Goal: Information Seeking & Learning: Learn about a topic

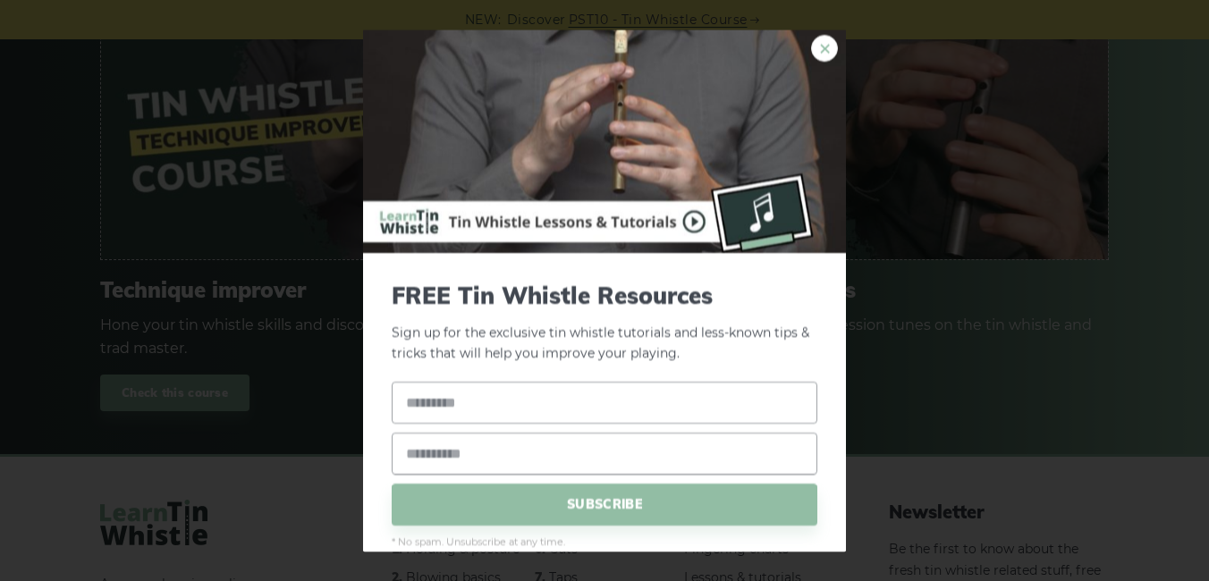
click at [815, 52] on link "×" at bounding box center [824, 48] width 27 height 27
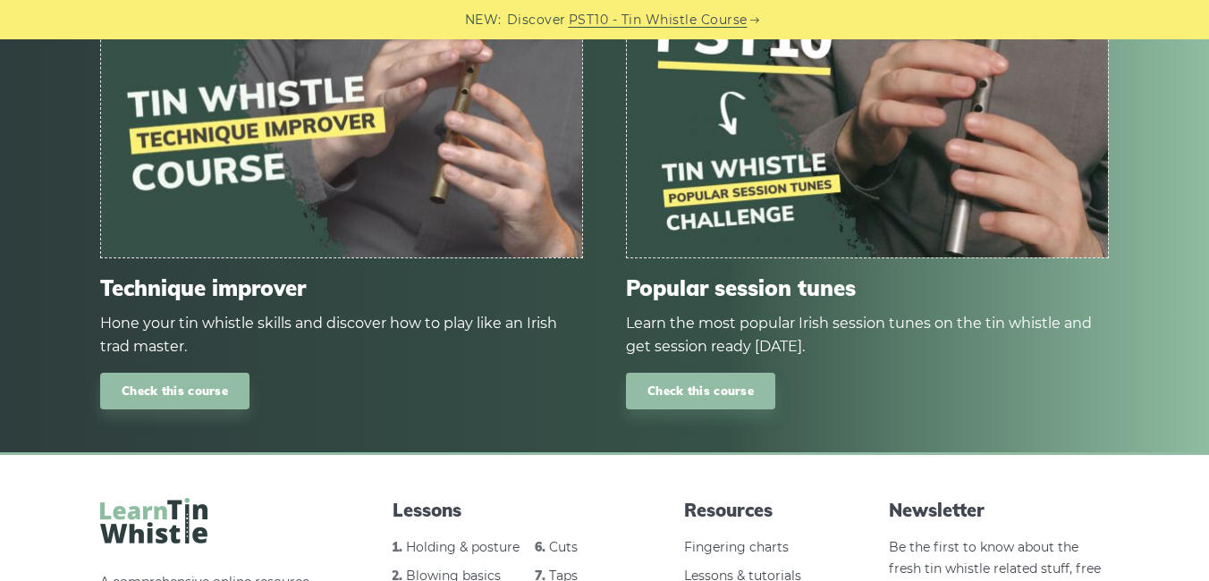
scroll to position [2346, 0]
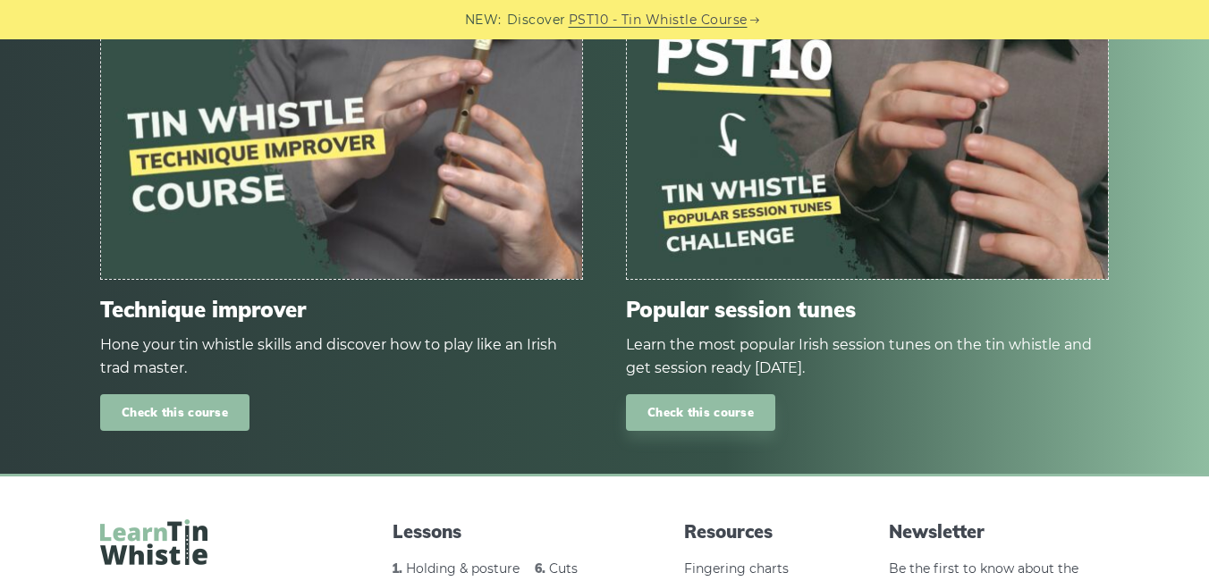
click at [156, 417] on link "Check this course" at bounding box center [174, 412] width 149 height 37
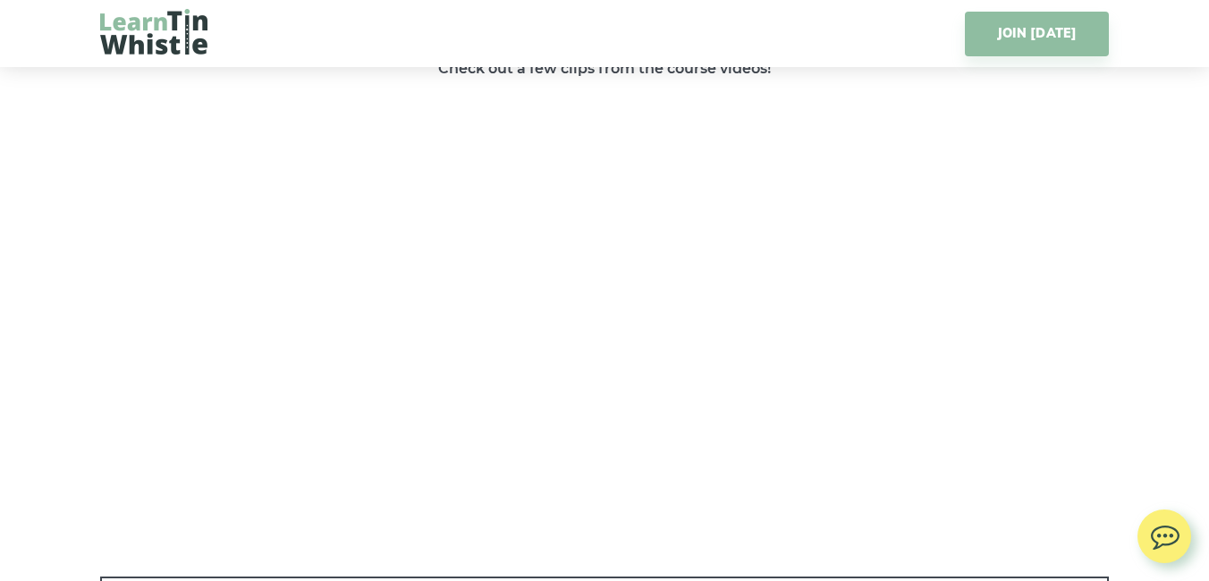
scroll to position [2900, 0]
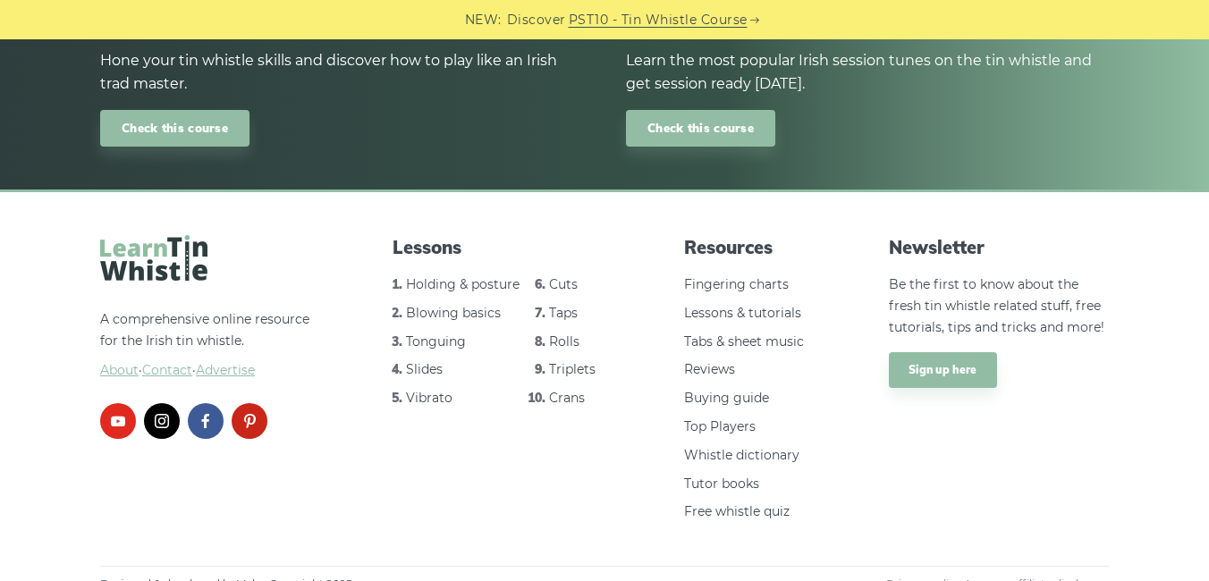
scroll to position [2651, 0]
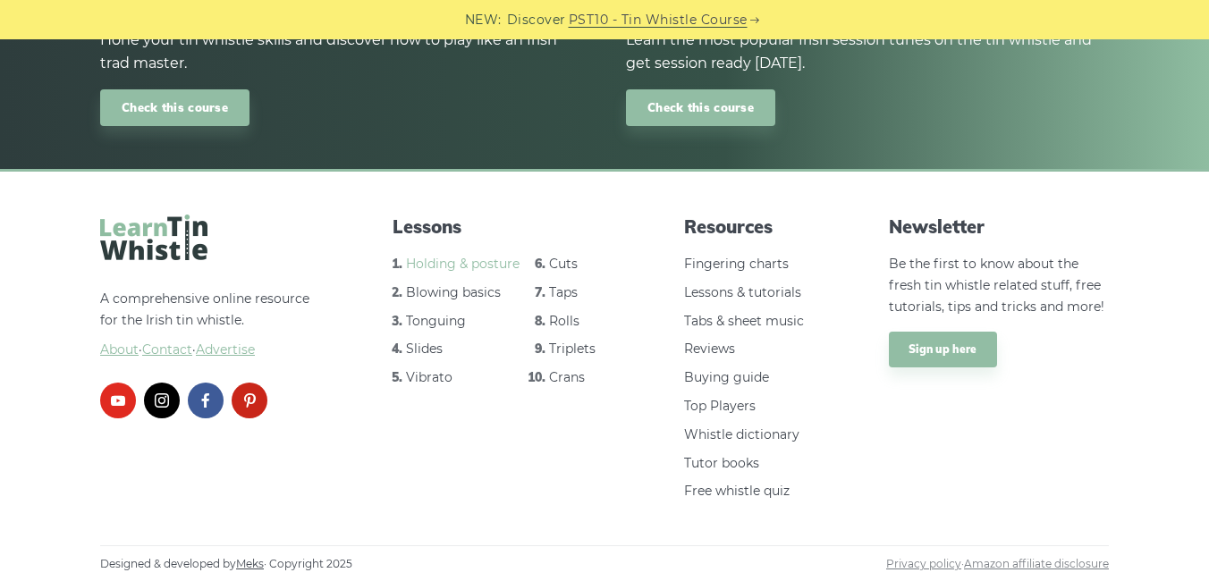
click at [428, 266] on link "Holding & posture" at bounding box center [463, 264] width 114 height 16
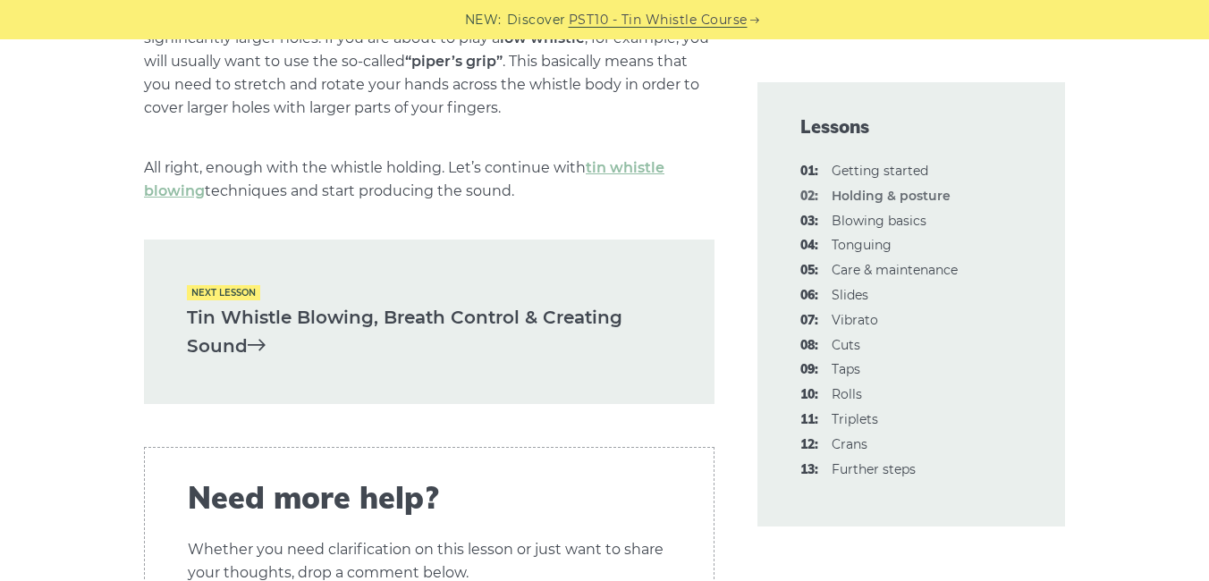
scroll to position [2655, 0]
click at [234, 338] on link "Tin Whistle Blowing, Breath Control & Creating Sound" at bounding box center [429, 330] width 485 height 58
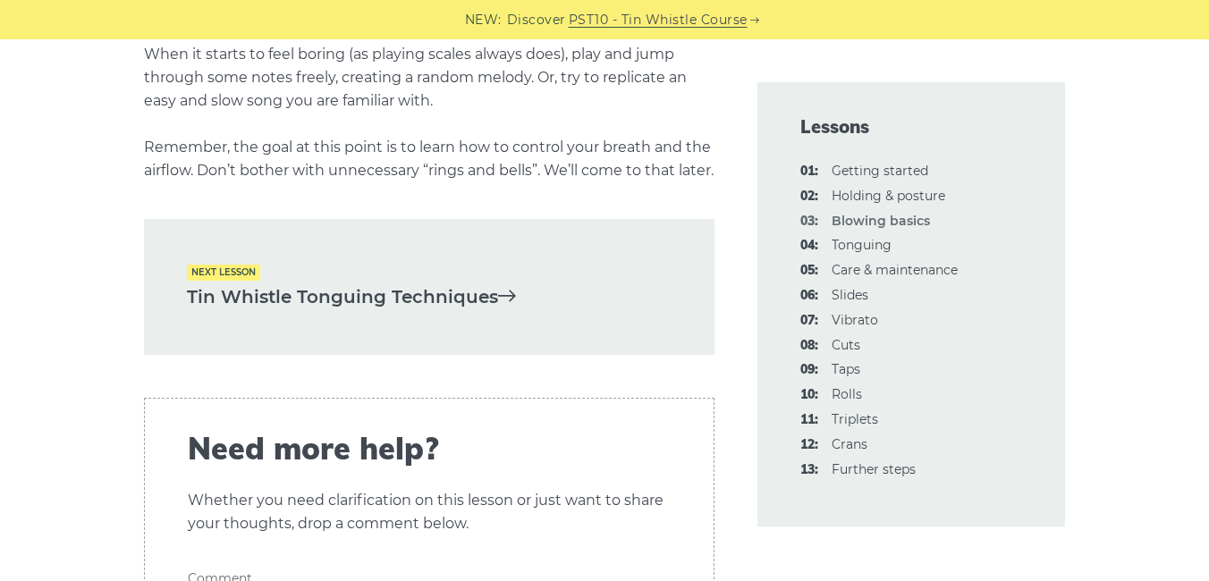
scroll to position [3707, 0]
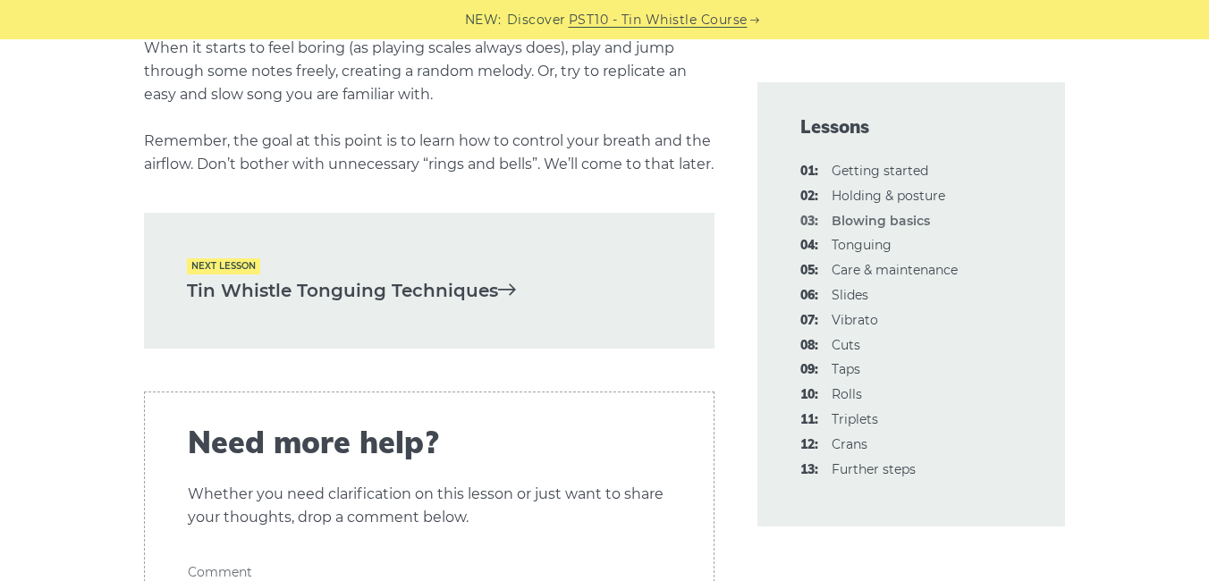
click at [487, 306] on link "Tin Whistle Tonguing Techniques" at bounding box center [429, 291] width 485 height 30
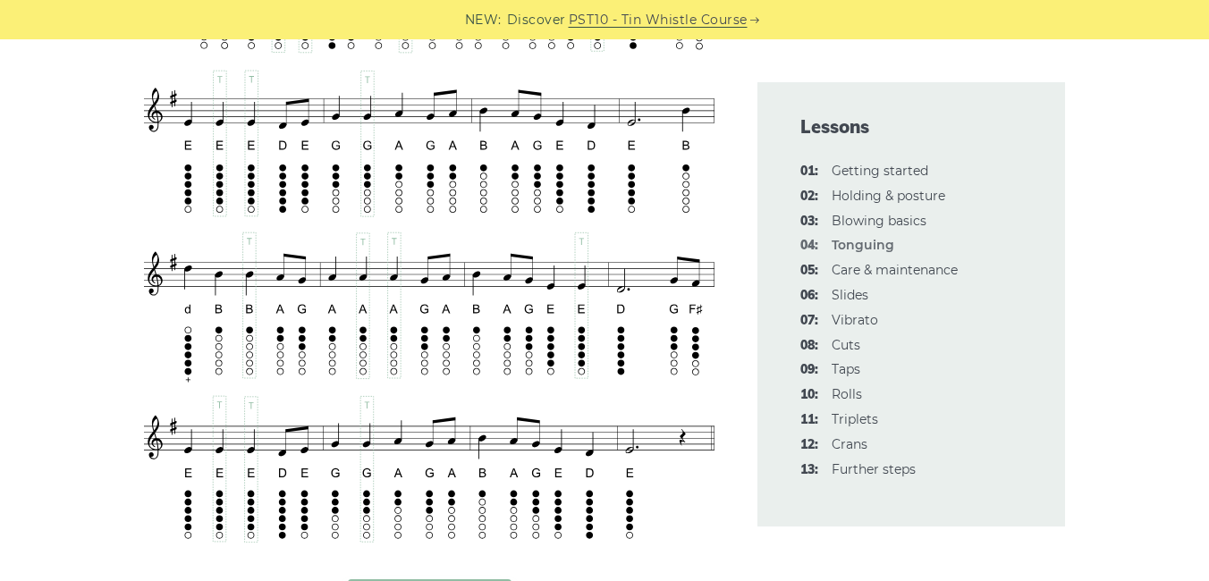
scroll to position [3317, 0]
